Goal: Transaction & Acquisition: Download file/media

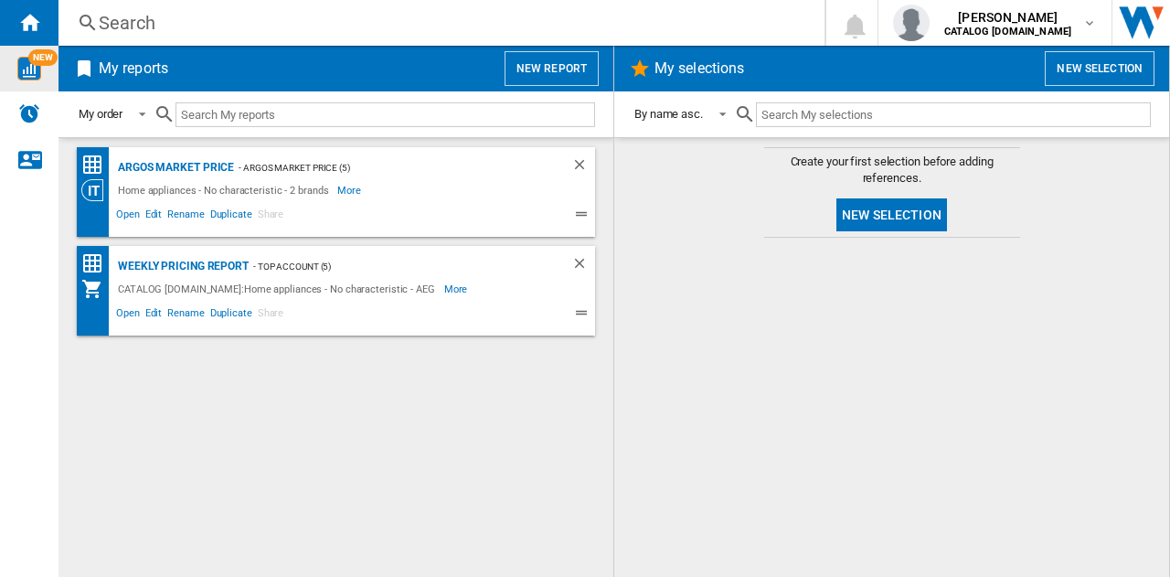
click at [31, 69] on img "WiseCard" at bounding box center [29, 69] width 24 height 24
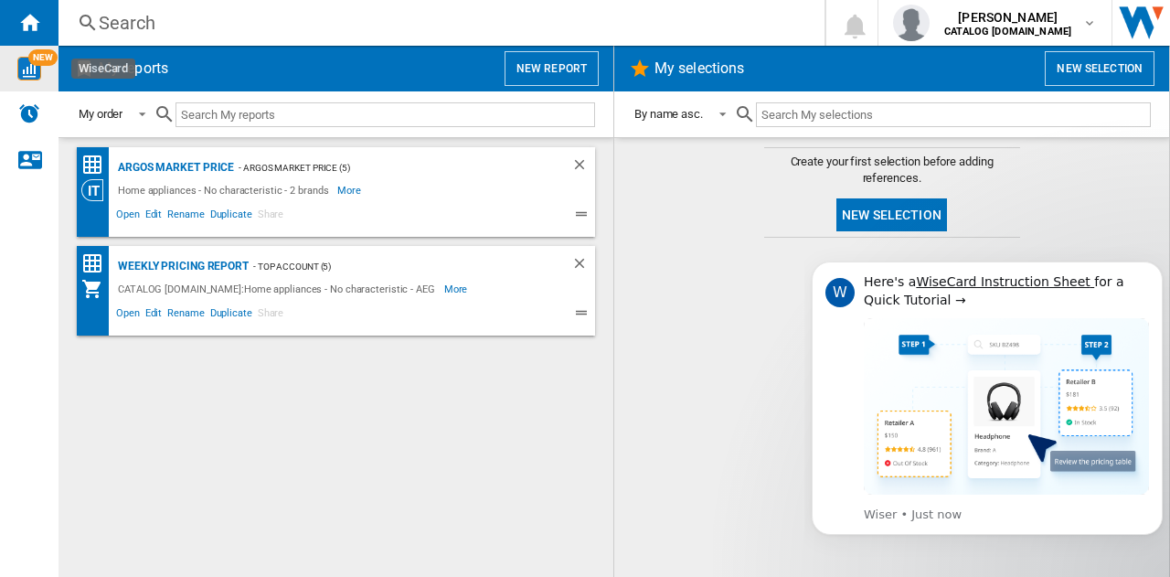
click at [900, 218] on button "New selection" at bounding box center [892, 214] width 111 height 33
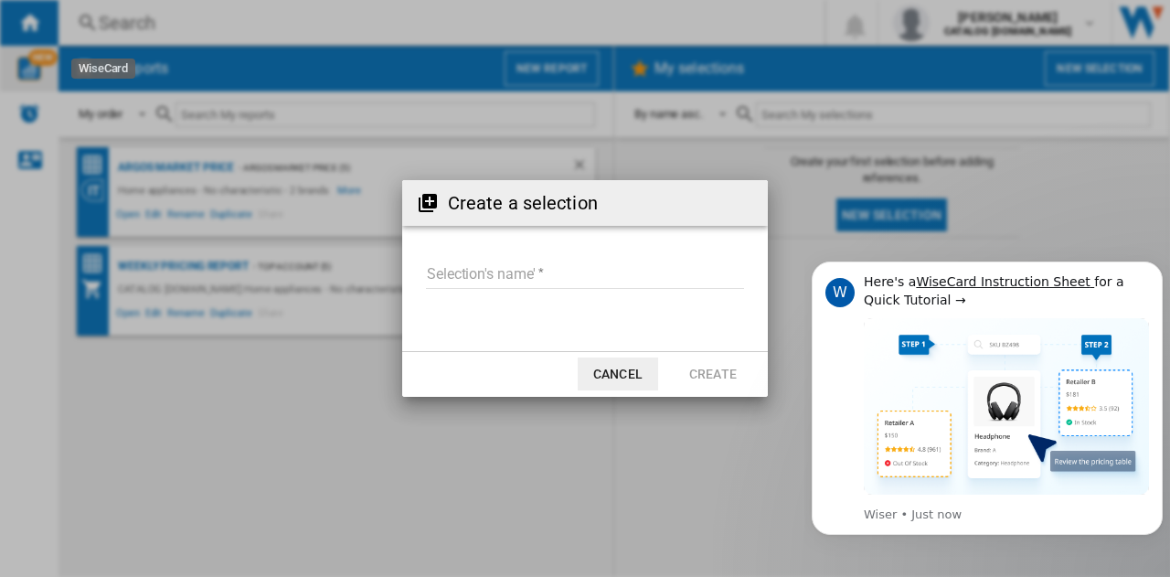
click at [462, 277] on input "Selection's name'" at bounding box center [585, 274] width 318 height 27
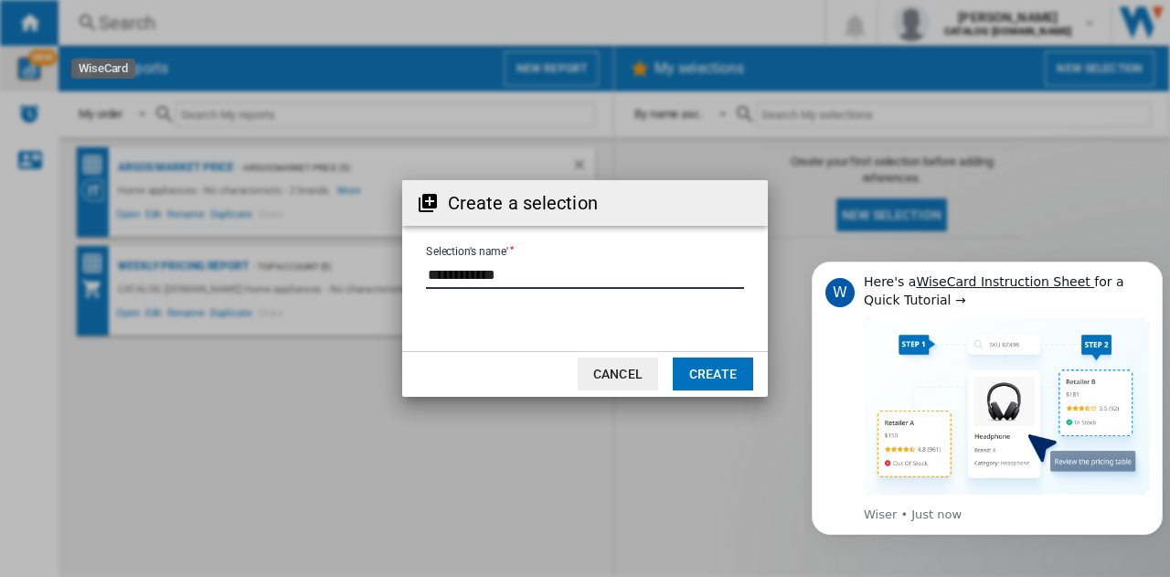
type input "**********"
click at [704, 370] on button "Create" at bounding box center [713, 373] width 80 height 33
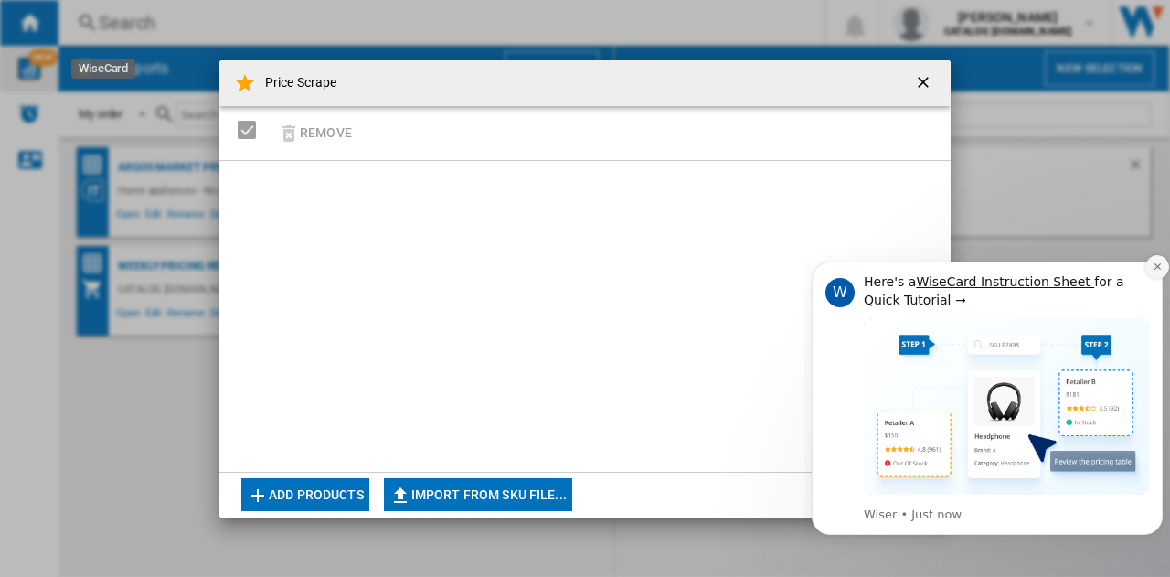
click at [1157, 260] on button "Dismiss notification" at bounding box center [1158, 267] width 24 height 24
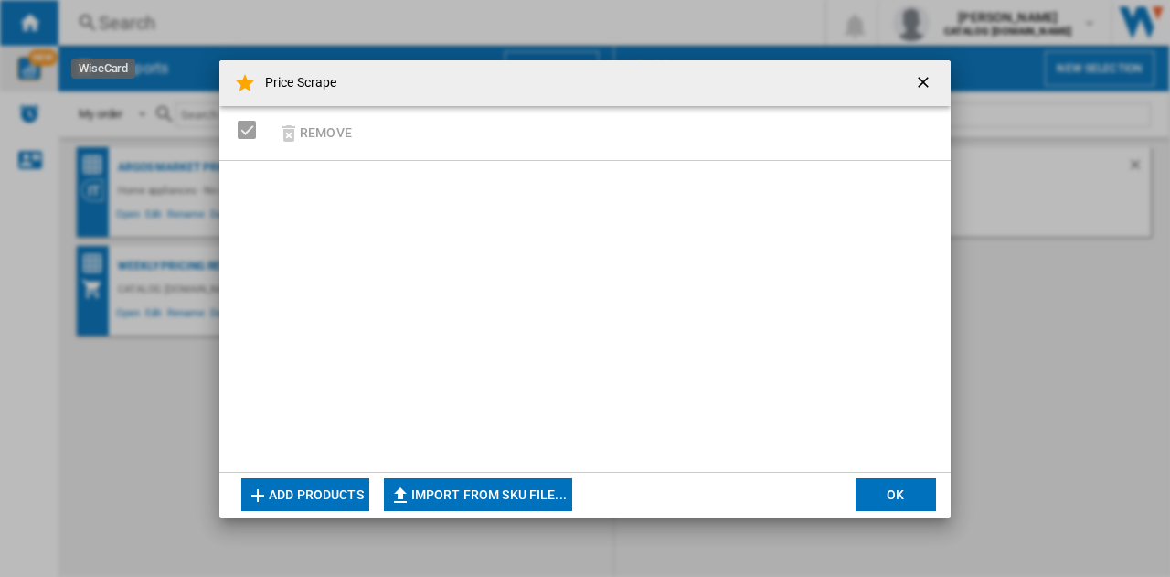
click at [890, 489] on button "OK" at bounding box center [896, 494] width 80 height 33
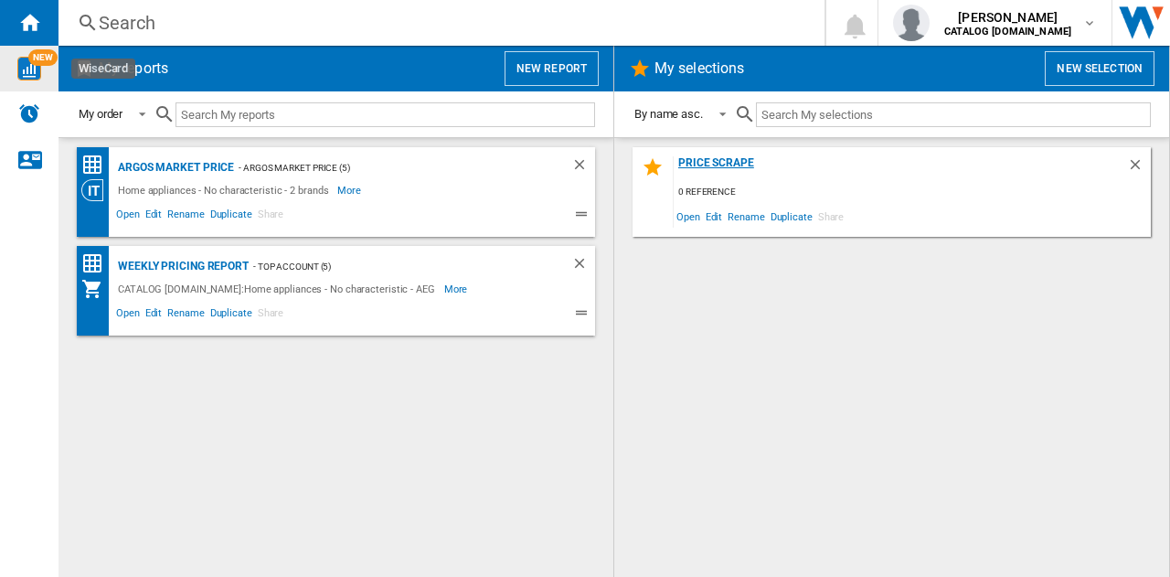
click at [733, 158] on div "Price Scrape" at bounding box center [900, 168] width 453 height 25
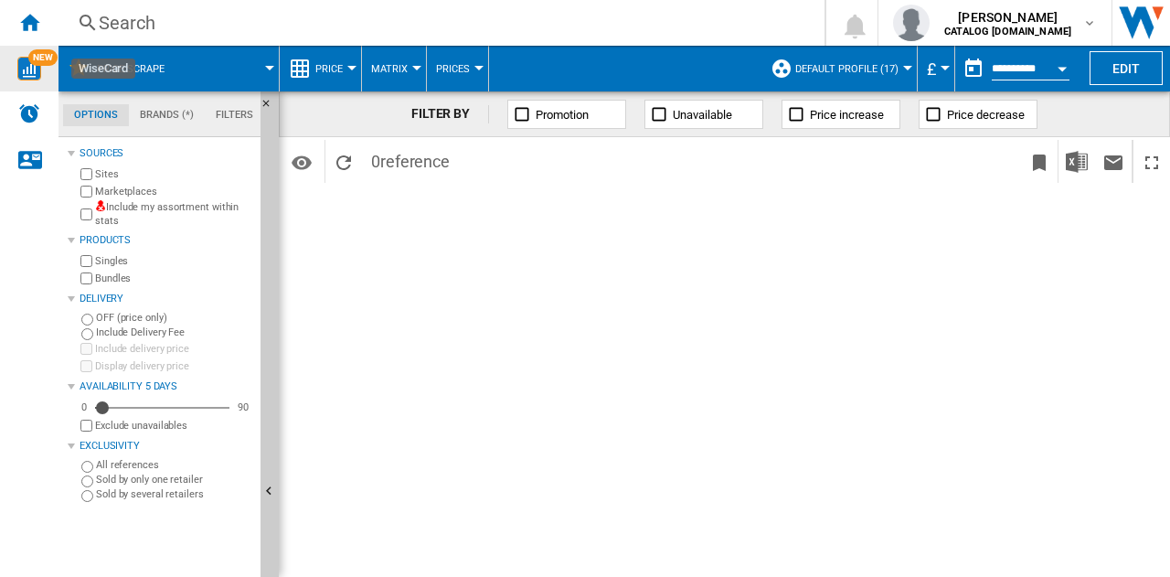
click at [111, 278] on label "Bundles" at bounding box center [174, 279] width 158 height 14
click at [232, 112] on md-tab-item "Filters" at bounding box center [234, 115] width 59 height 22
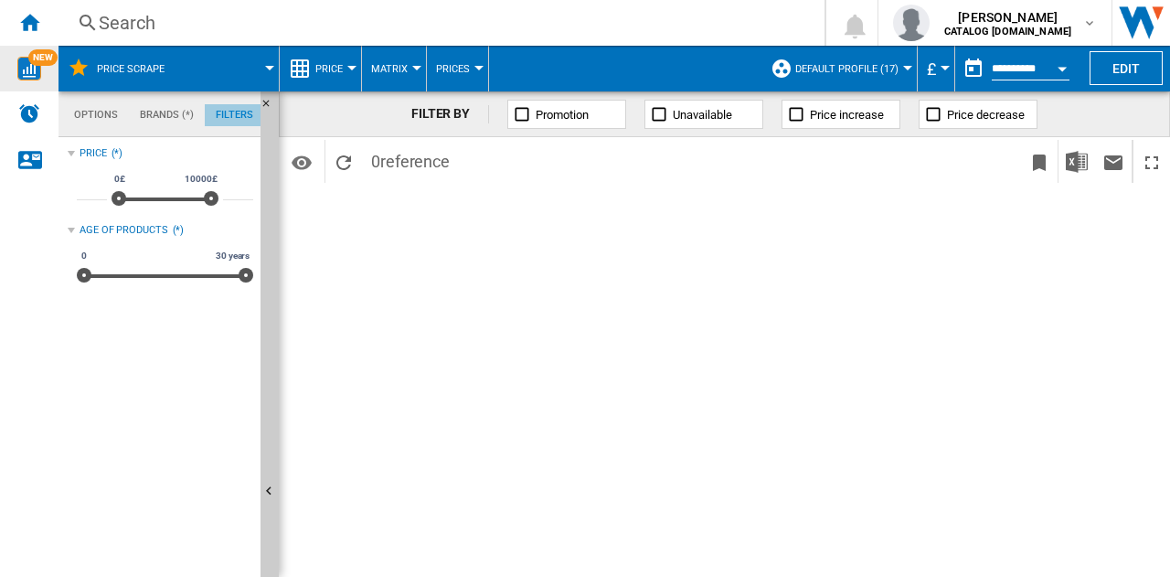
scroll to position [118, 0]
click at [159, 113] on md-tab-item "Brands (*)" at bounding box center [167, 115] width 76 height 22
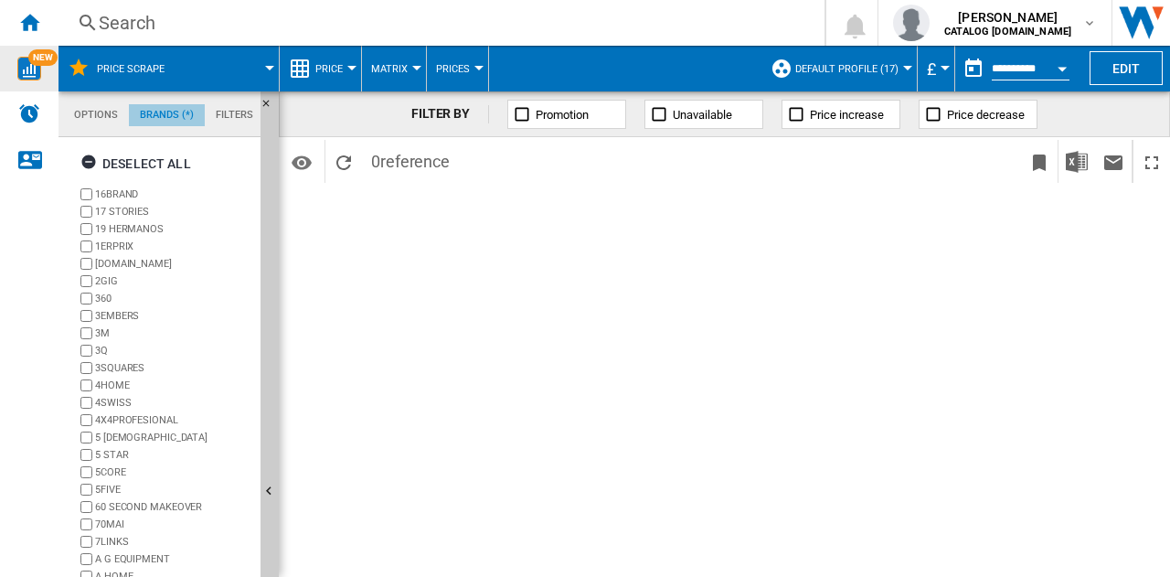
scroll to position [69, 0]
click at [31, 16] on ng-md-icon "Home" at bounding box center [29, 22] width 22 height 22
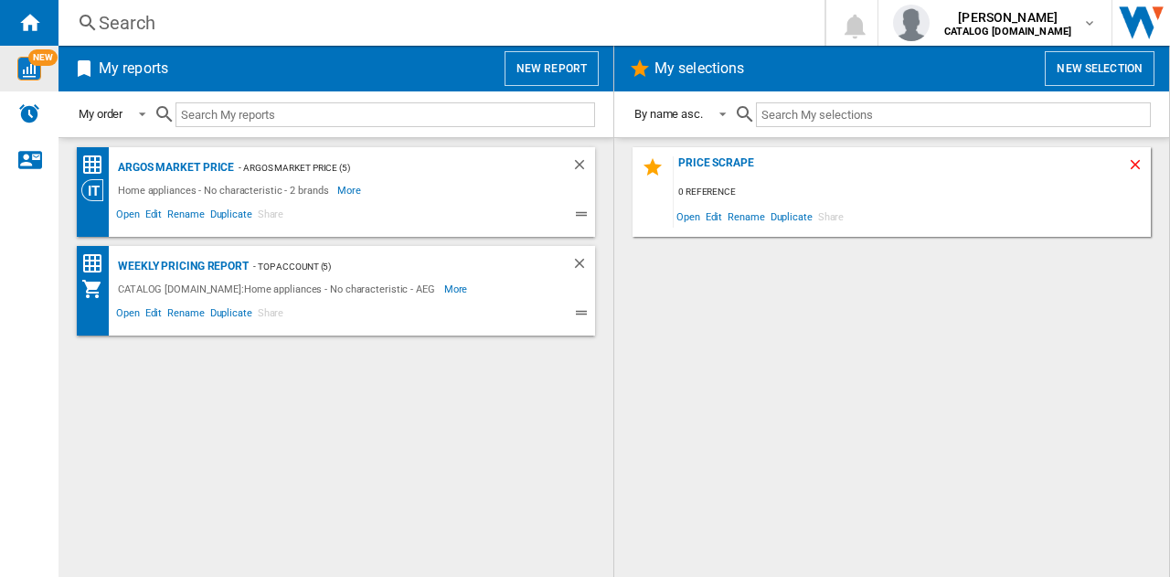
click at [1137, 166] on ng-md-icon "Delete" at bounding box center [1138, 167] width 22 height 22
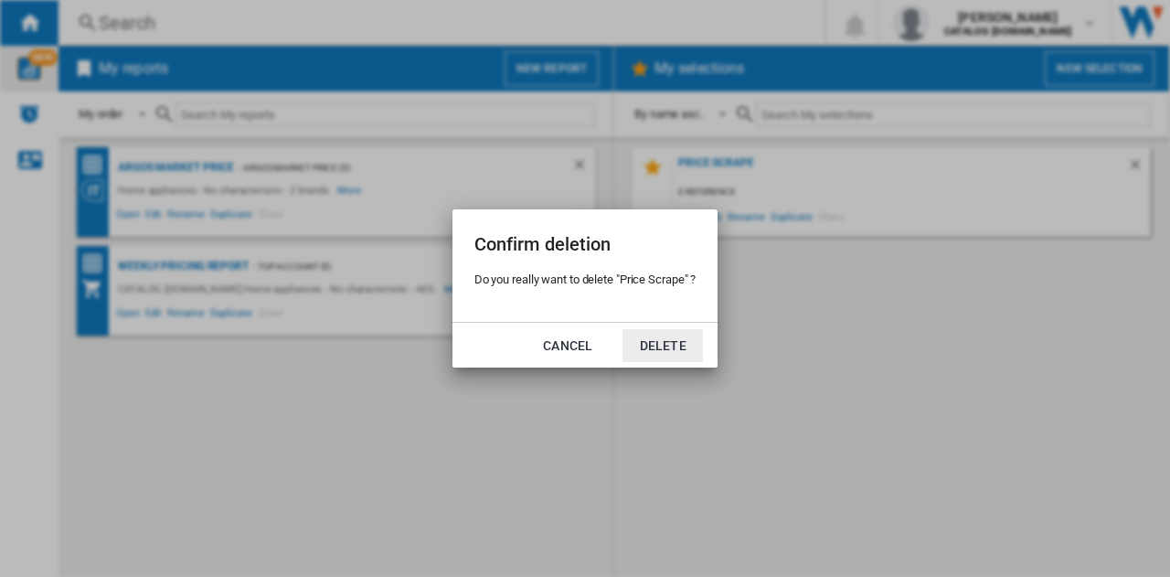
click at [658, 348] on button "Delete" at bounding box center [663, 345] width 80 height 33
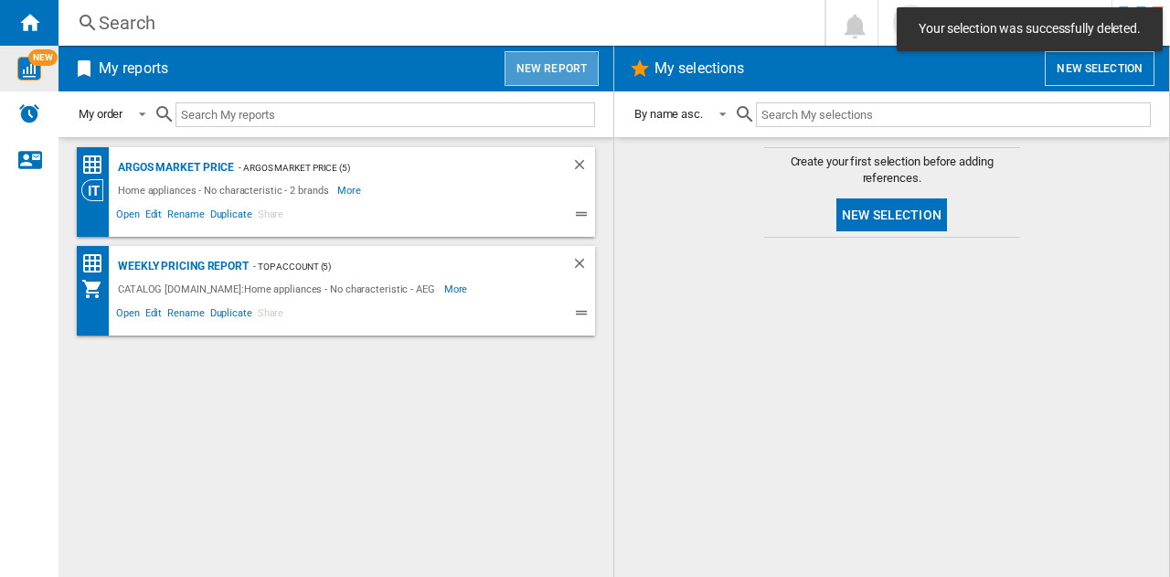
click at [539, 72] on button "New report" at bounding box center [552, 68] width 94 height 35
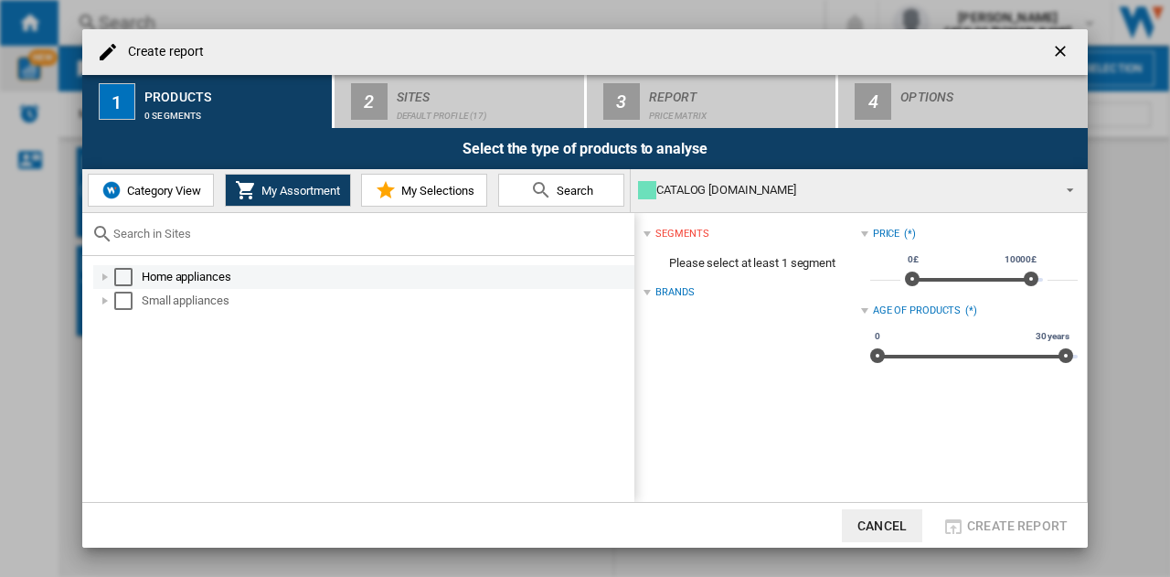
click at [123, 270] on div "Select" at bounding box center [123, 277] width 18 height 18
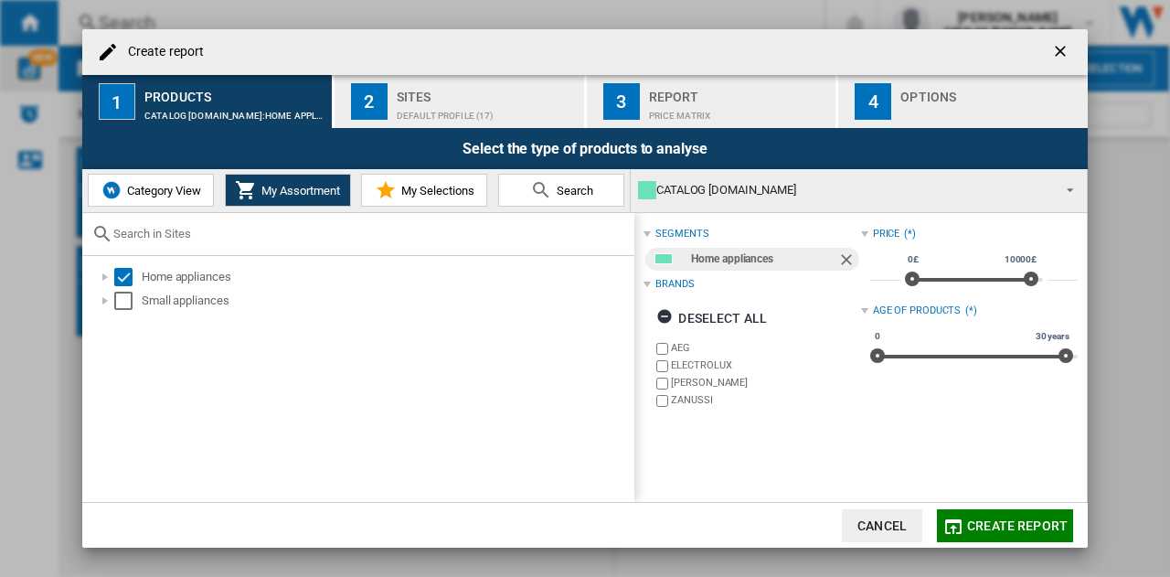
click at [684, 363] on label "ELECTROLUX" at bounding box center [765, 365] width 189 height 14
click at [687, 379] on label "[PERSON_NAME]" at bounding box center [765, 383] width 189 height 14
click at [691, 396] on label "ZANUSSI" at bounding box center [765, 400] width 189 height 14
click at [414, 188] on span "My Selections" at bounding box center [436, 191] width 78 height 14
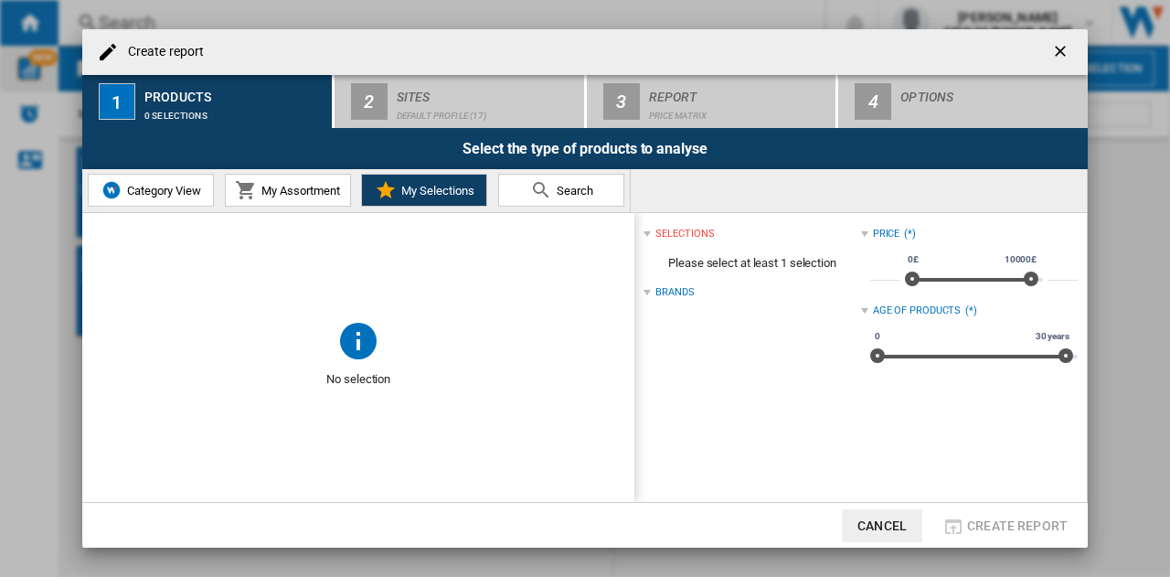
click at [309, 194] on span "My Assortment" at bounding box center [298, 191] width 83 height 14
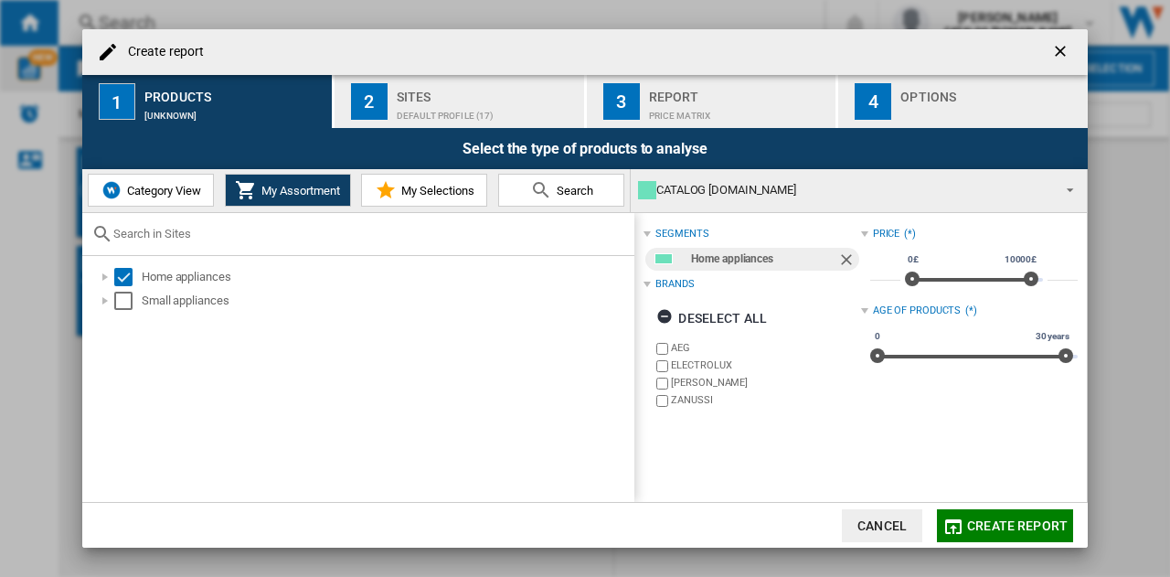
click at [168, 194] on span "Category View" at bounding box center [162, 191] width 79 height 14
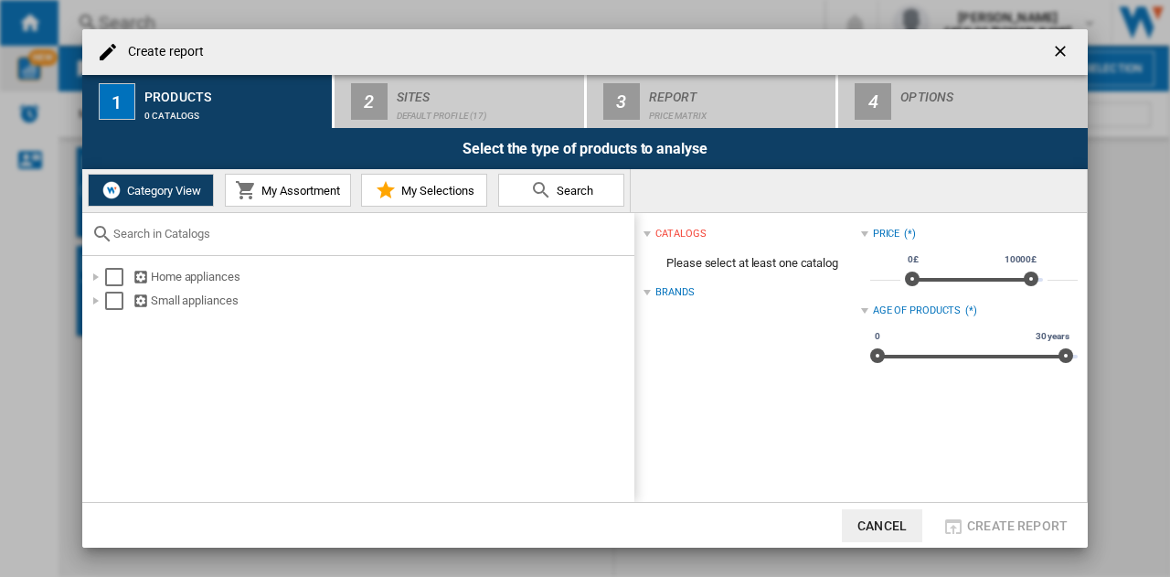
click at [274, 191] on span "My Assortment" at bounding box center [298, 191] width 83 height 14
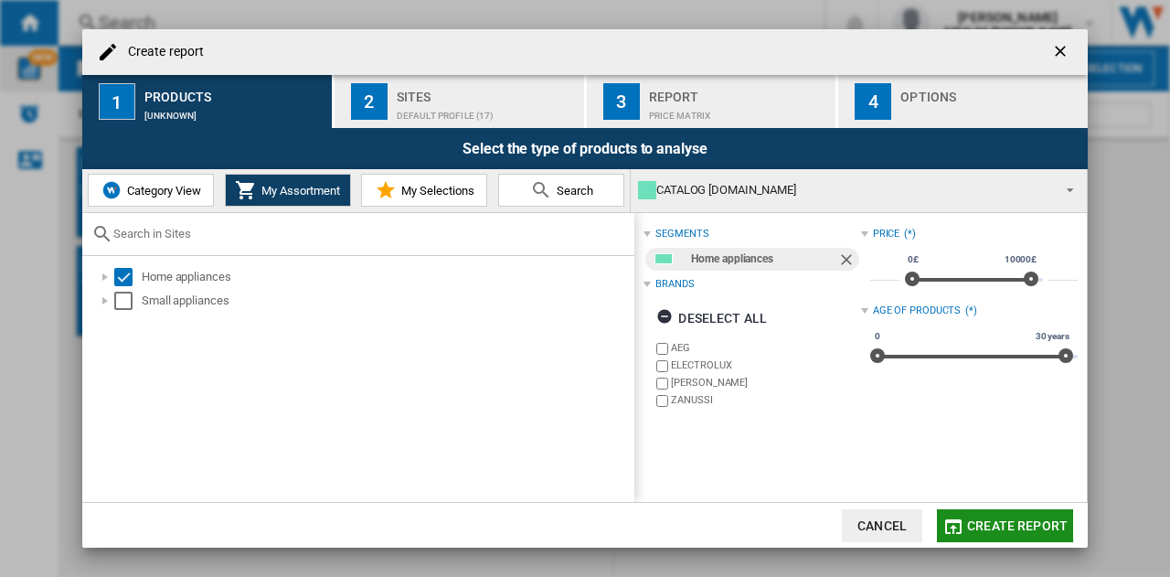
click at [1003, 520] on span "Create report" at bounding box center [1017, 525] width 101 height 15
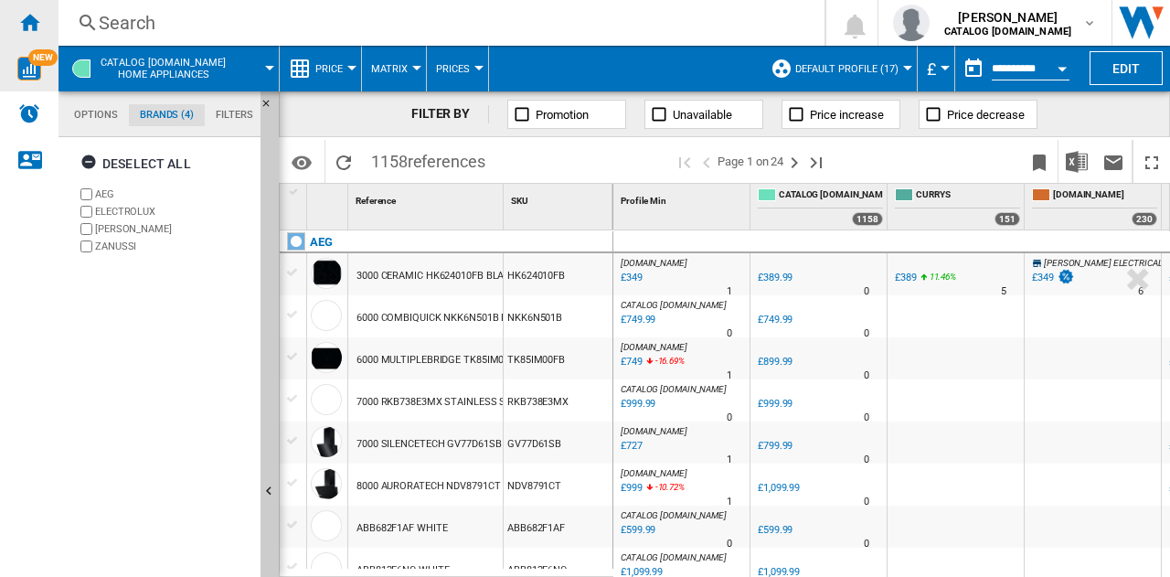
click at [40, 23] on div "Home" at bounding box center [29, 23] width 59 height 46
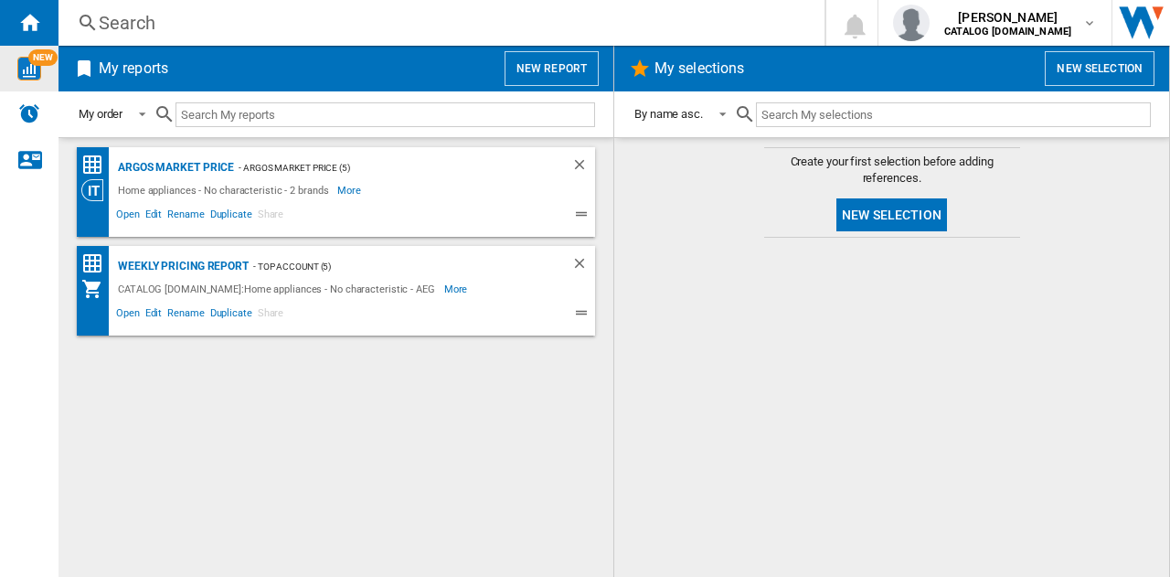
click at [527, 66] on button "New report" at bounding box center [552, 68] width 94 height 35
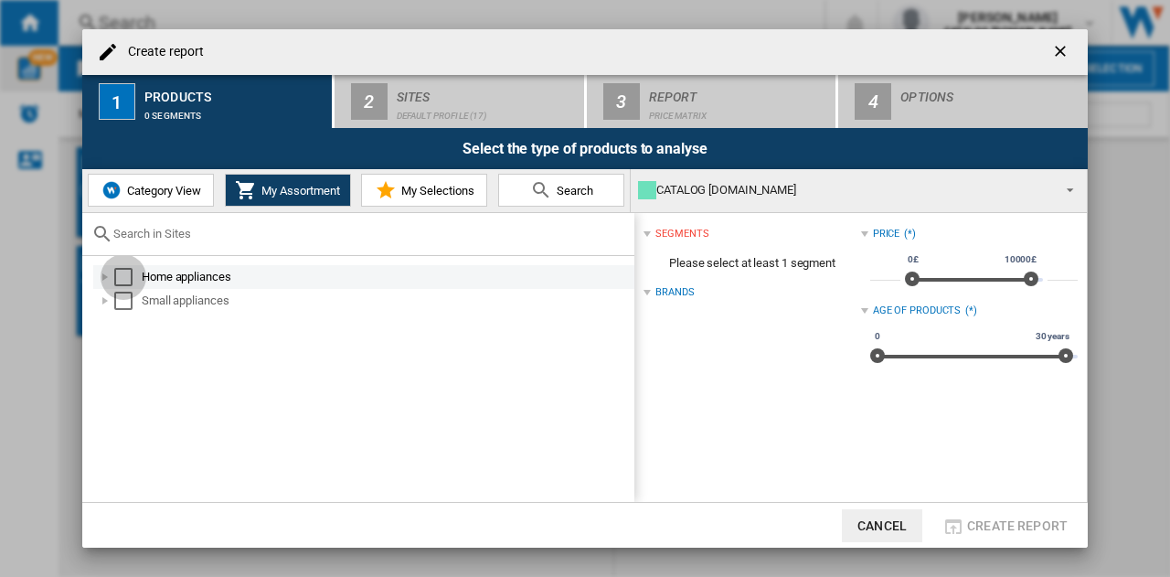
click at [132, 277] on div "Select" at bounding box center [123, 277] width 18 height 18
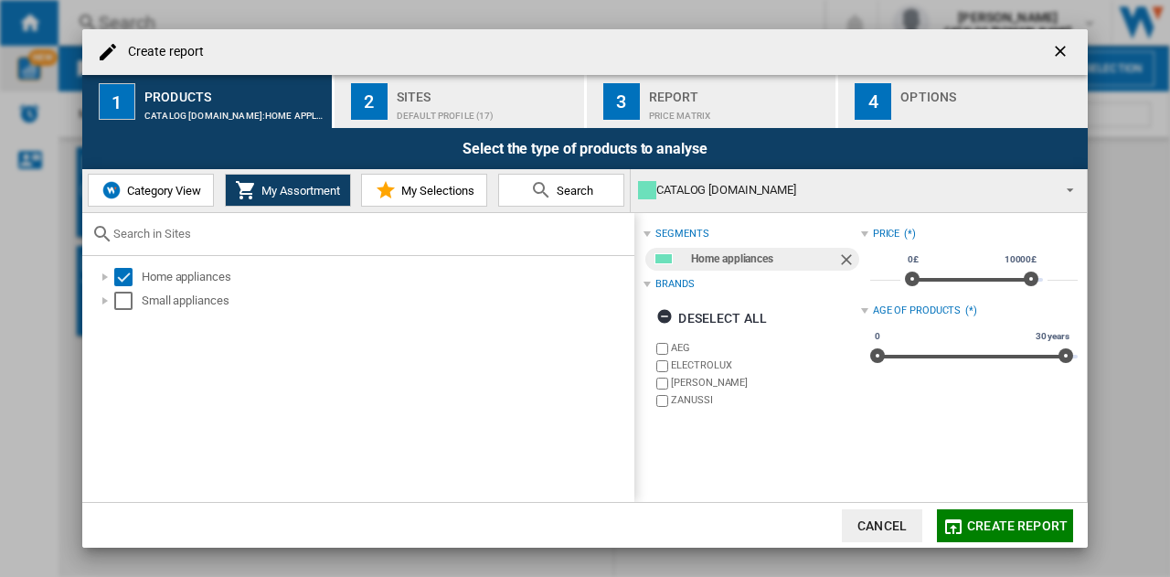
click at [687, 385] on label "[PERSON_NAME]" at bounding box center [765, 383] width 189 height 14
click at [687, 400] on label "ZANUSSI" at bounding box center [765, 400] width 189 height 14
click at [690, 367] on label "ELECTROLUX" at bounding box center [765, 365] width 189 height 14
click at [1071, 192] on span "Create report ..." at bounding box center [1065, 189] width 22 height 26
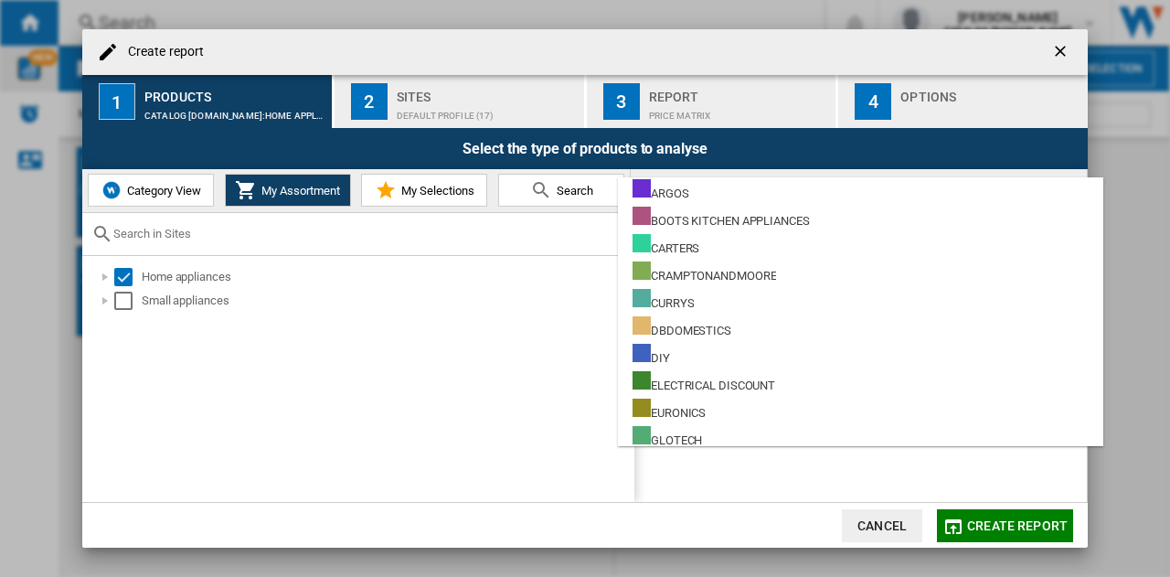
scroll to position [91, 0]
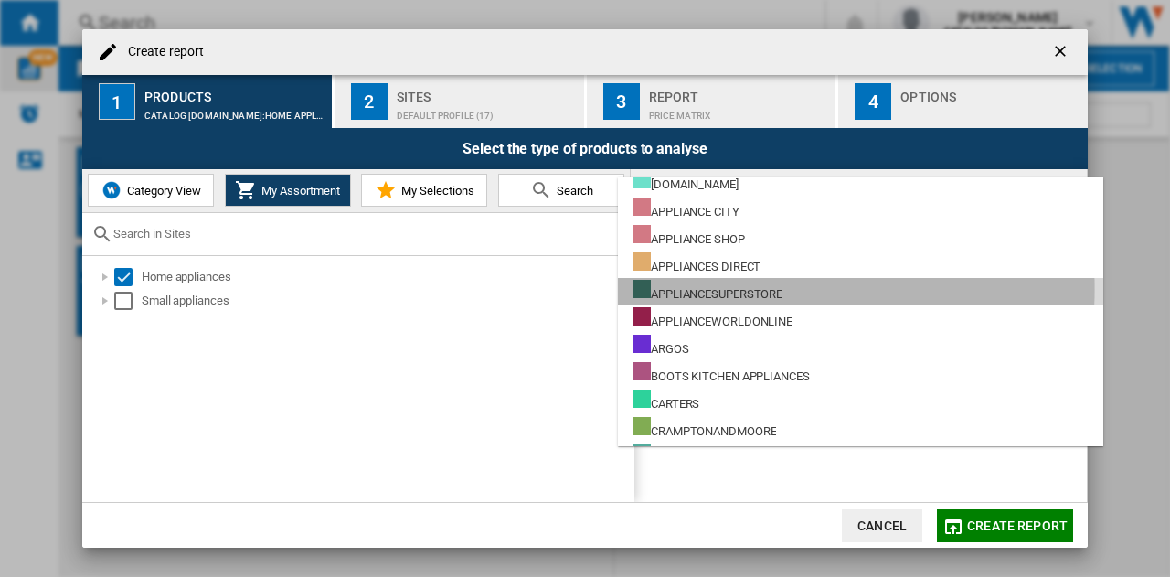
click at [739, 289] on div "APPLIANCESUPERSTORE" at bounding box center [708, 291] width 150 height 23
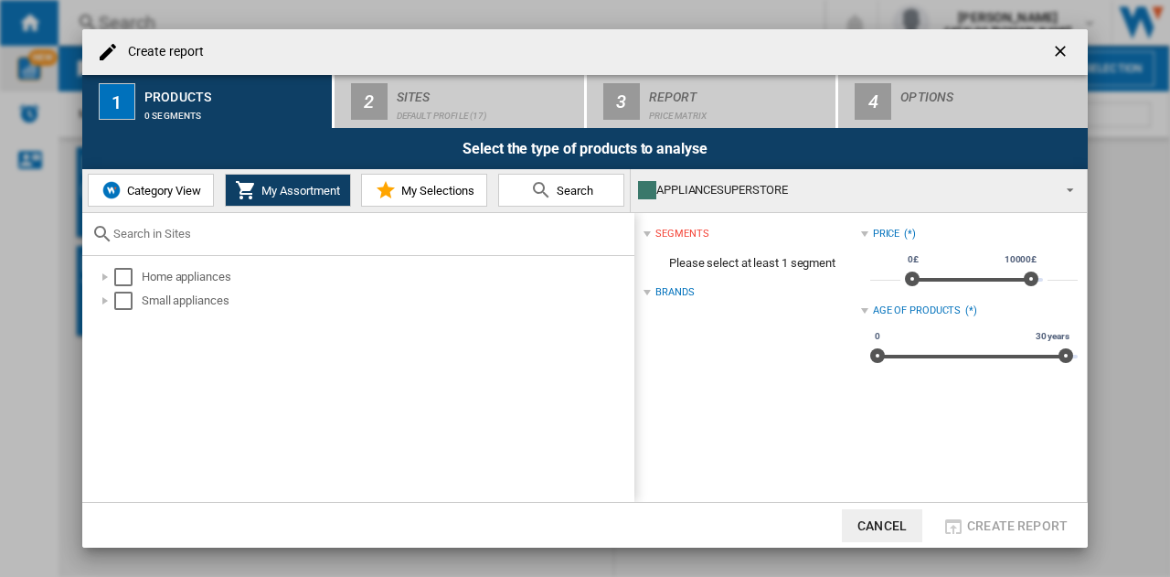
click at [1079, 188] on md-select-value "APPLIANCESUPERSTORE" at bounding box center [859, 190] width 456 height 43
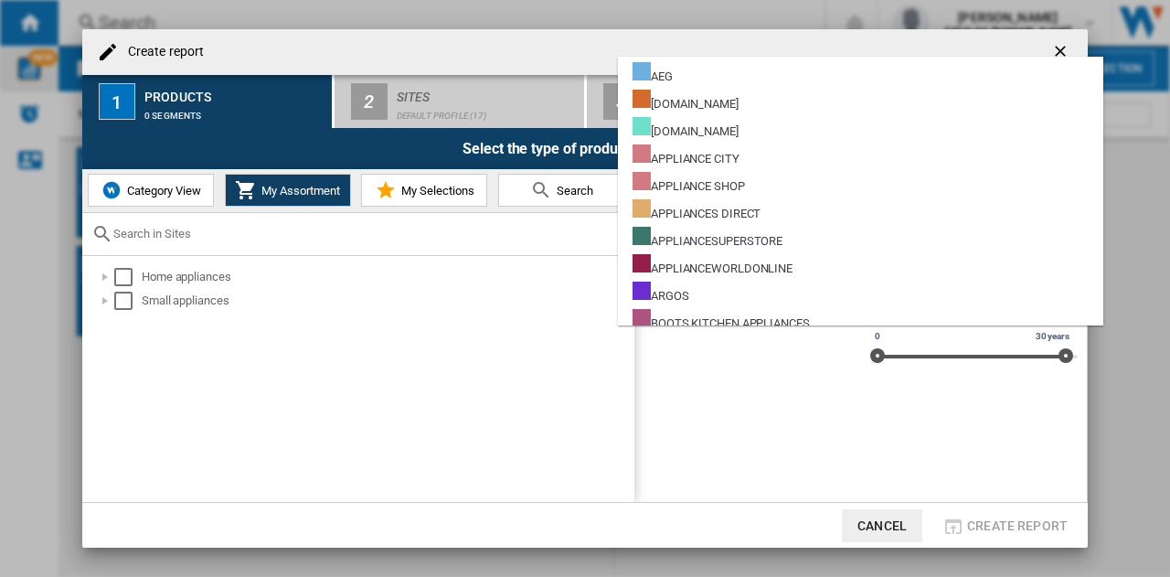
scroll to position [0, 0]
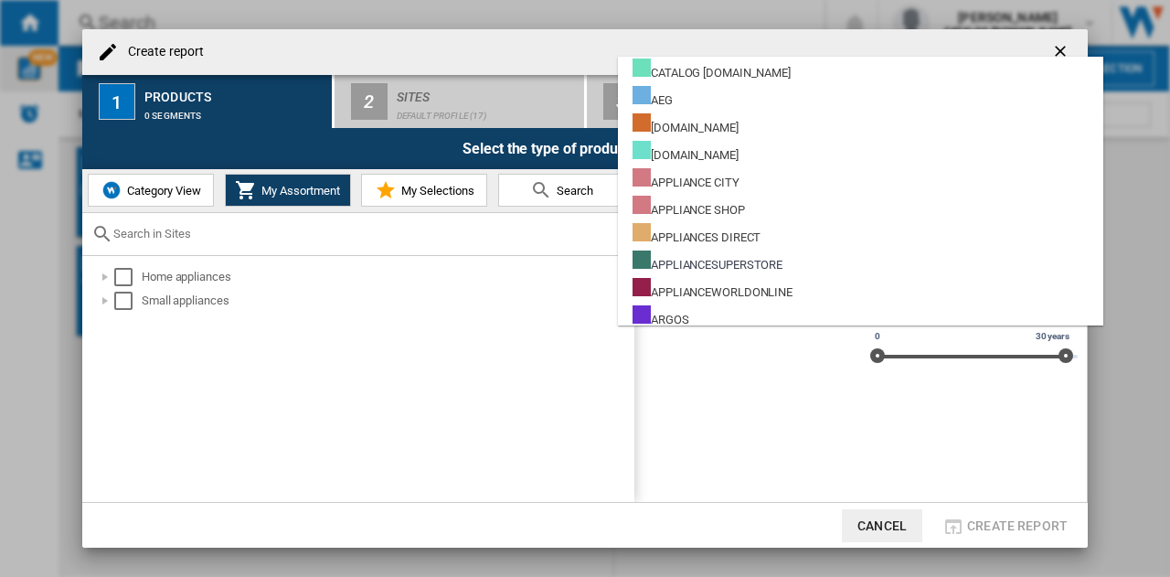
click at [936, 41] on md-backdrop at bounding box center [585, 288] width 1170 height 577
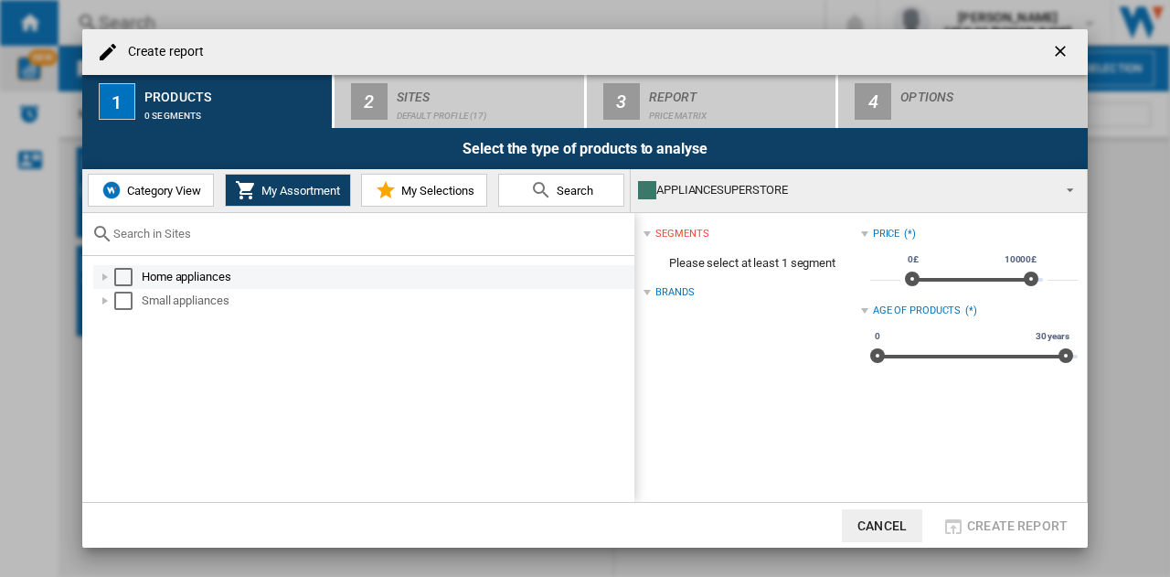
click at [121, 272] on div "Select" at bounding box center [123, 277] width 18 height 18
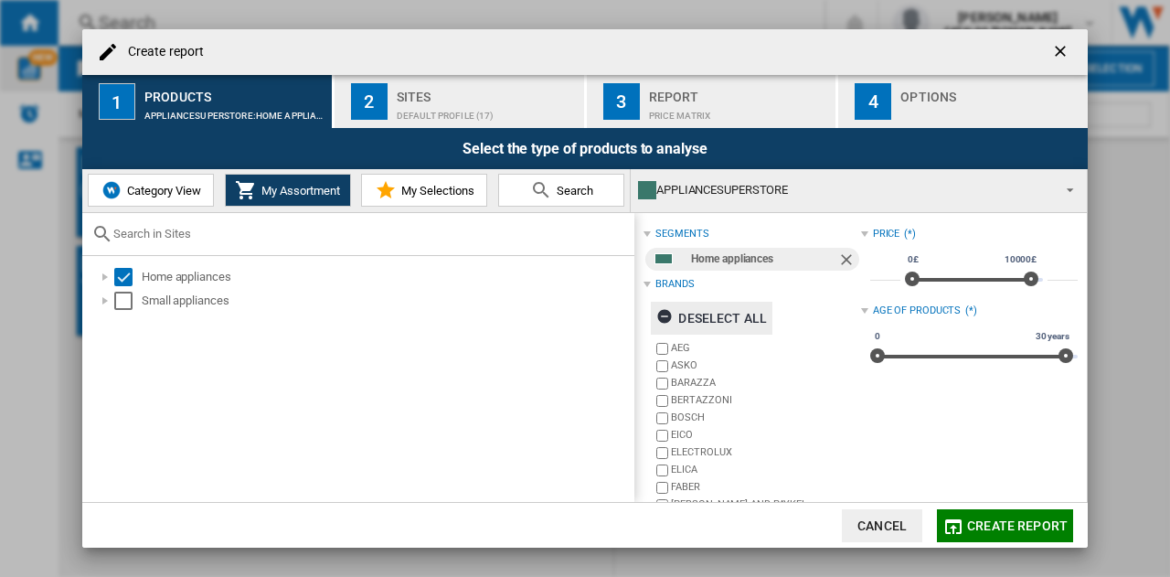
click at [706, 315] on div "Deselect all" at bounding box center [711, 318] width 111 height 33
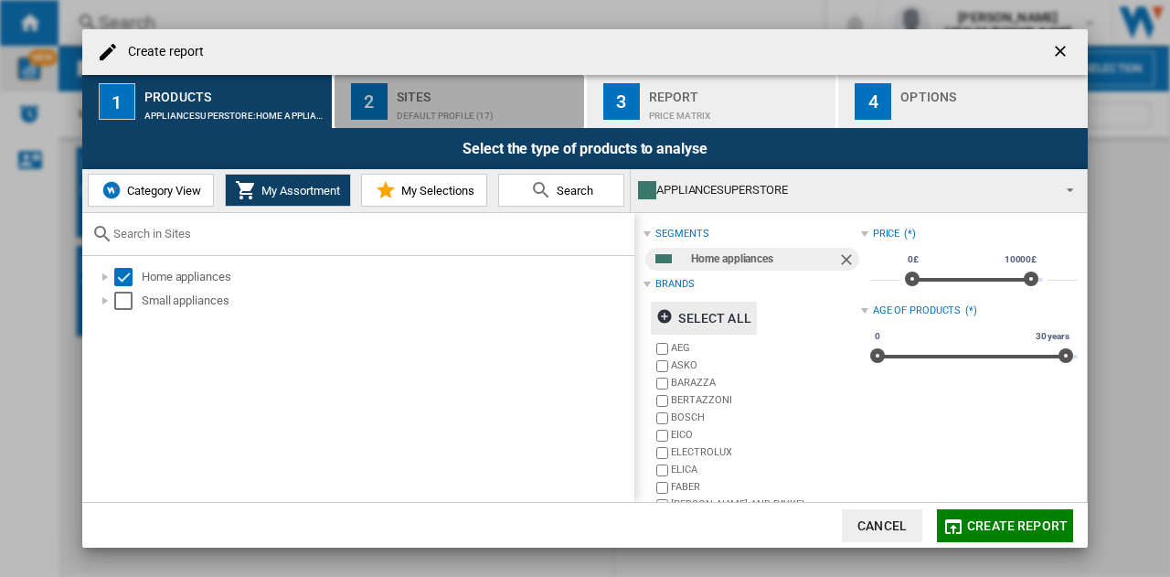
drag, startPoint x: 389, startPoint y: 101, endPoint x: 439, endPoint y: 92, distance: 50.2
click at [391, 100] on button "2 Sites Default profile (17)" at bounding box center [460, 101] width 251 height 53
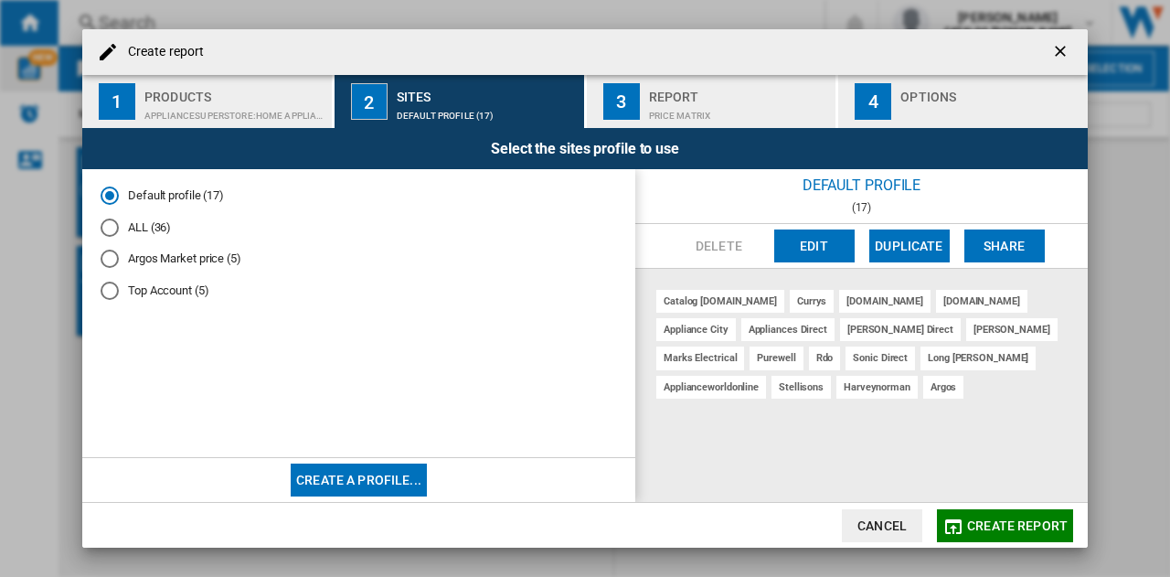
click at [725, 302] on div "catalog [DOMAIN_NAME]" at bounding box center [720, 301] width 128 height 23
click at [108, 229] on div "ALL (36)" at bounding box center [110, 227] width 18 height 18
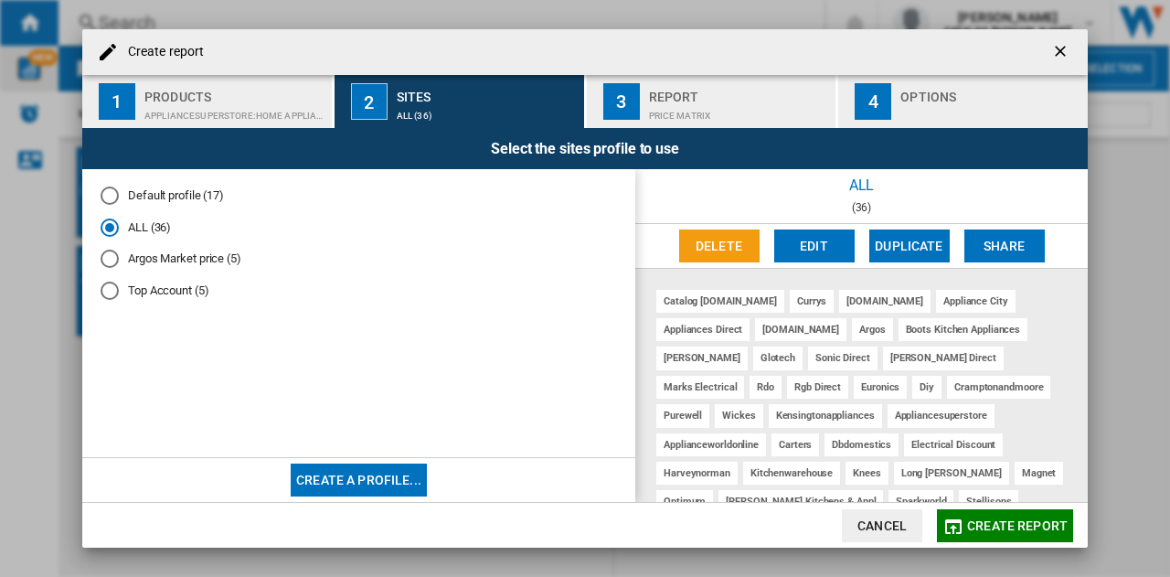
click at [717, 104] on div "Price Matrix" at bounding box center [739, 110] width 180 height 19
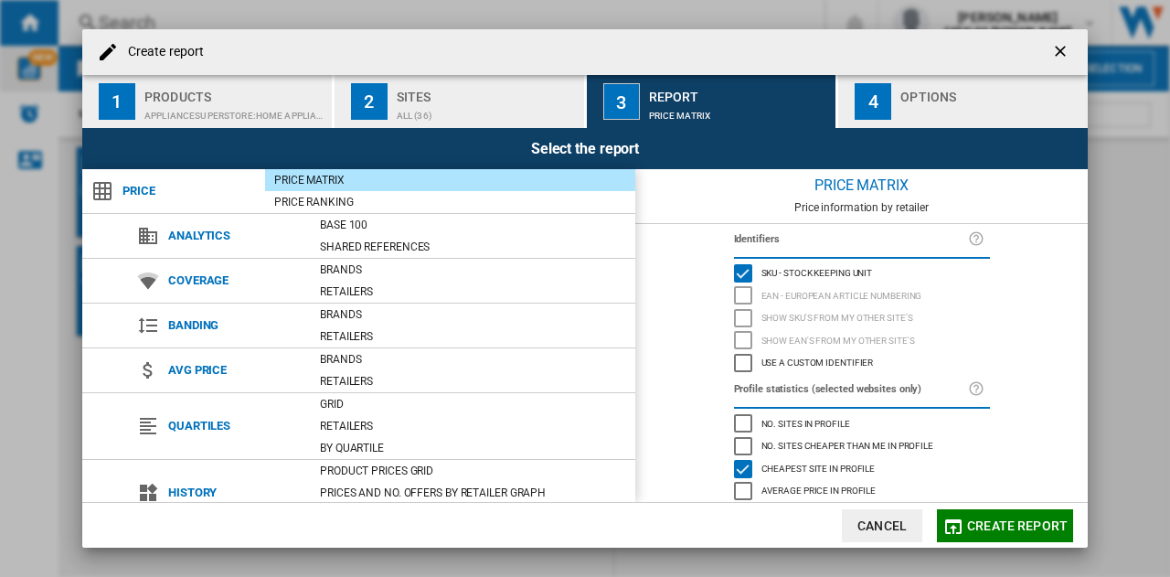
click at [887, 107] on div "4" at bounding box center [873, 101] width 37 height 37
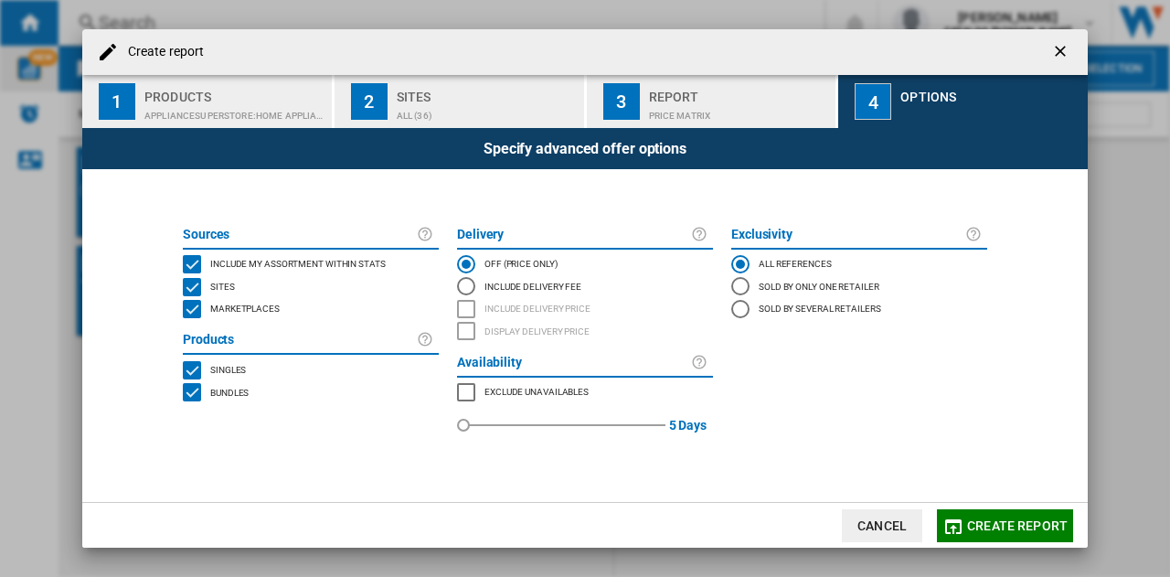
click at [997, 526] on span "Create report" at bounding box center [1017, 525] width 101 height 15
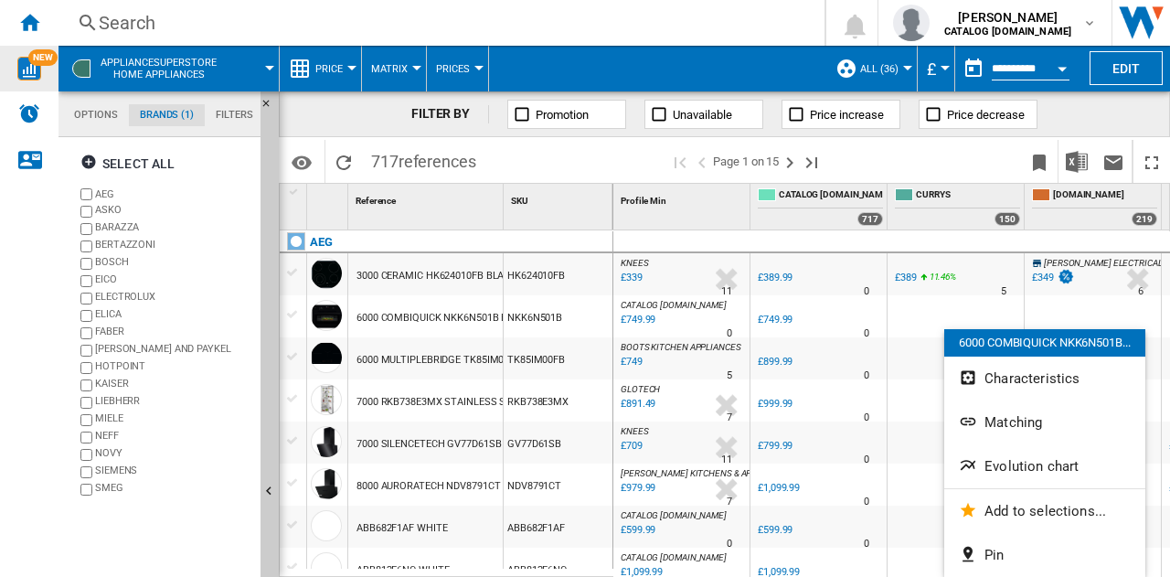
click at [1072, 158] on div at bounding box center [585, 288] width 1170 height 577
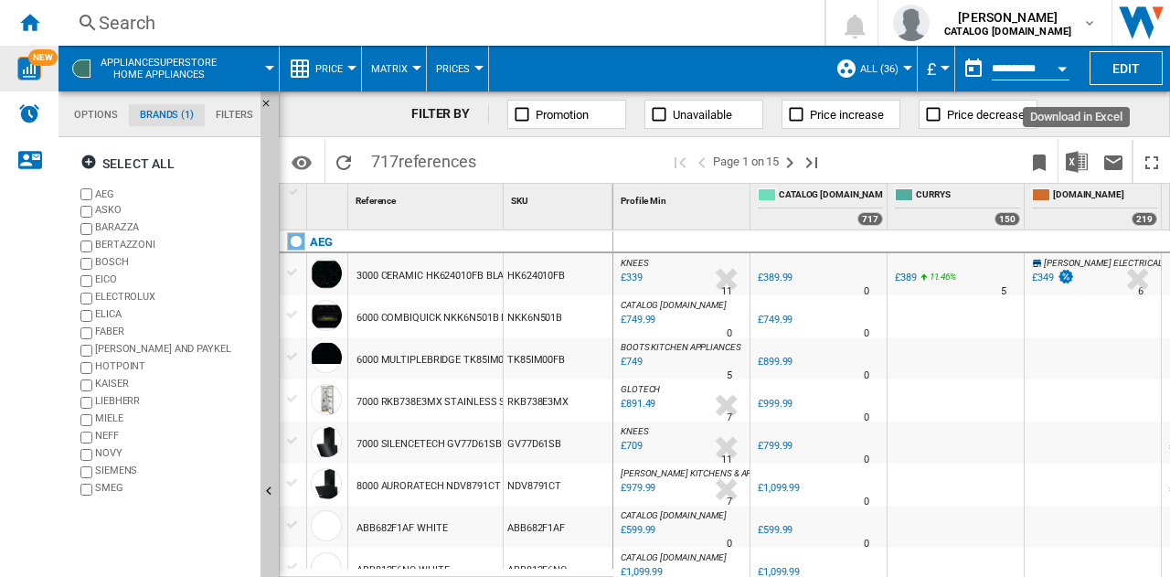
click at [1072, 158] on img "Download in Excel" at bounding box center [1077, 162] width 22 height 22
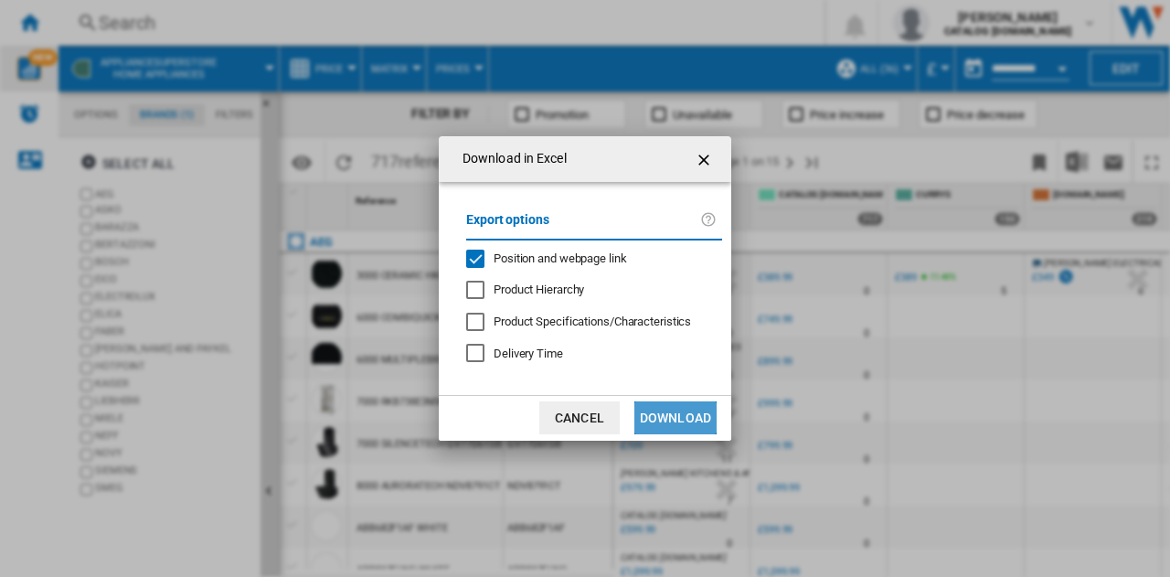
click at [667, 415] on button "Download" at bounding box center [675, 417] width 82 height 33
